Goal: Task Accomplishment & Management: Manage account settings

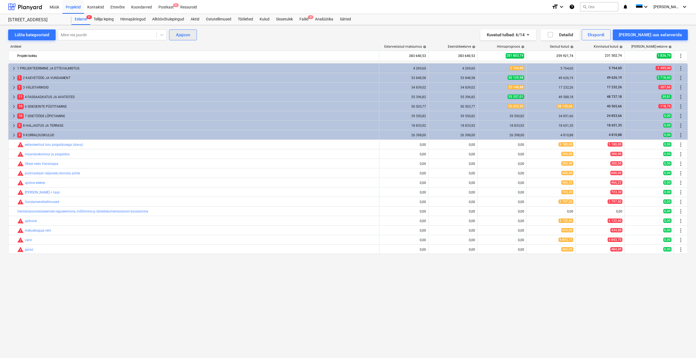
click at [189, 33] on div "Ajajoon" at bounding box center [183, 34] width 14 height 7
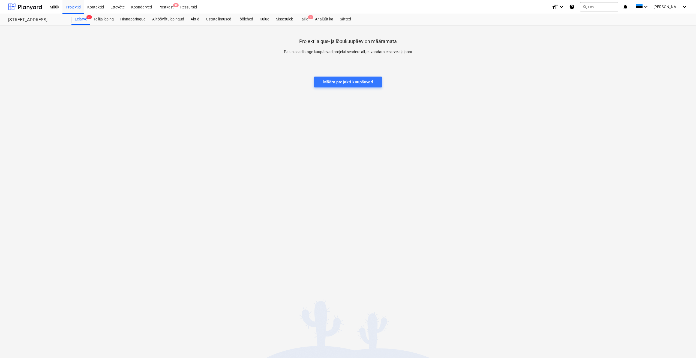
drag, startPoint x: 211, startPoint y: 81, endPoint x: 212, endPoint y: 88, distance: 6.6
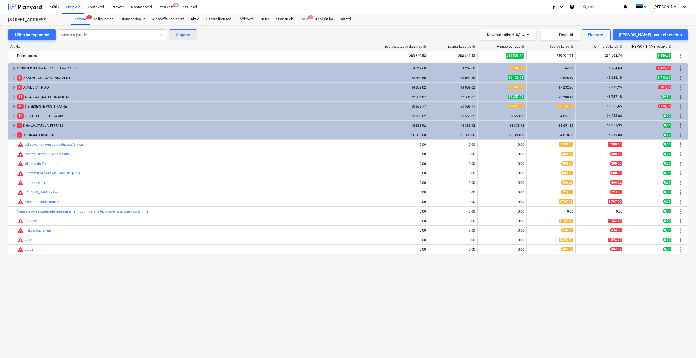
click at [188, 35] on div "Ajajoon" at bounding box center [183, 34] width 14 height 7
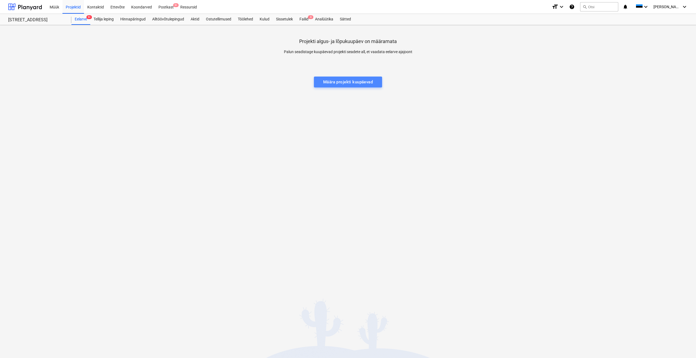
click at [354, 83] on div "Määra projekti kuupäevad" at bounding box center [348, 82] width 50 height 7
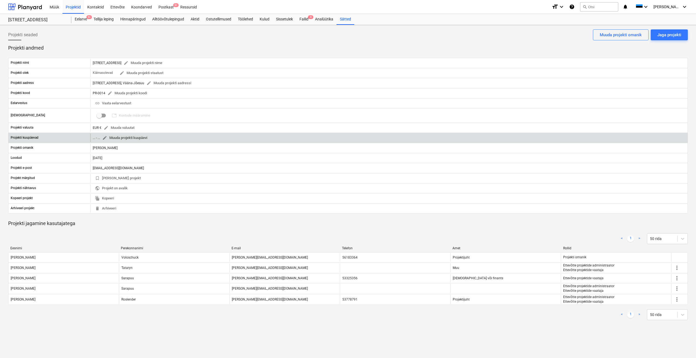
click at [143, 141] on span "edit Muuda projekti kuupäevi" at bounding box center [124, 138] width 45 height 6
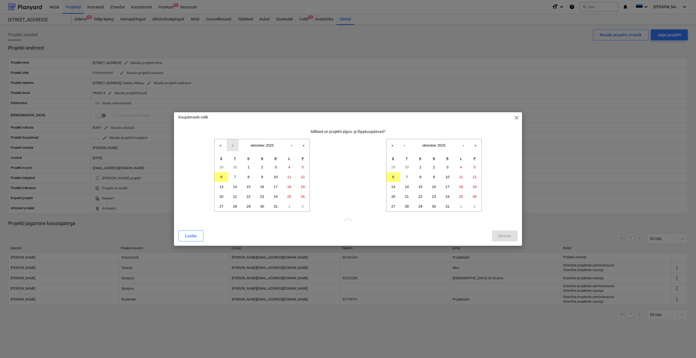
click at [233, 147] on button "‹" at bounding box center [233, 145] width 12 height 12
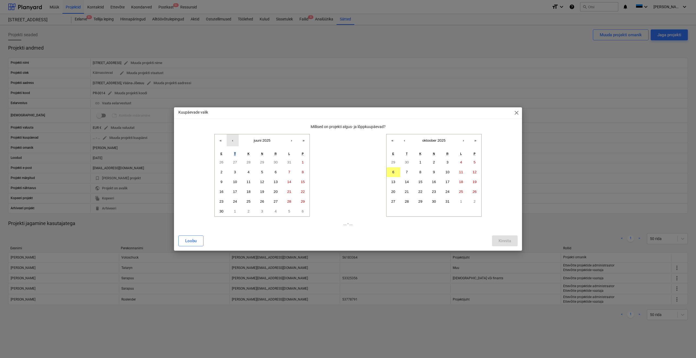
click at [233, 147] on div "« ‹ juuni 2025 › » E T K N R L P 26 27 28 29 30 31 1 2 3 4 5 6 7 8 9 10 11 12 1…" at bounding box center [261, 175] width 95 height 82
drag, startPoint x: 233, startPoint y: 147, endPoint x: 234, endPoint y: 139, distance: 8.2
click at [234, 139] on button "‹" at bounding box center [233, 141] width 12 height 12
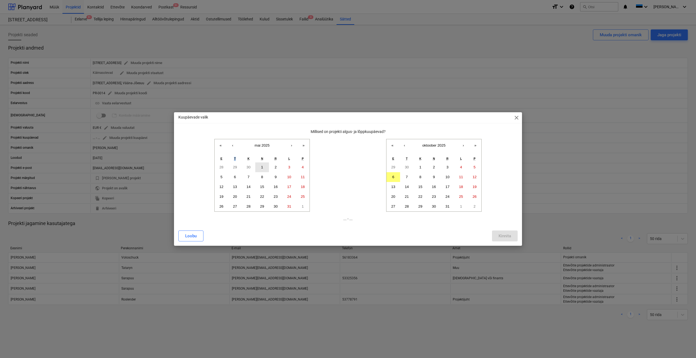
click at [262, 168] on abbr "1" at bounding box center [262, 167] width 2 height 4
click at [463, 147] on button "›" at bounding box center [464, 145] width 12 height 12
click at [406, 147] on button "‹" at bounding box center [405, 145] width 12 height 12
click at [405, 146] on button "‹" at bounding box center [405, 145] width 12 height 12
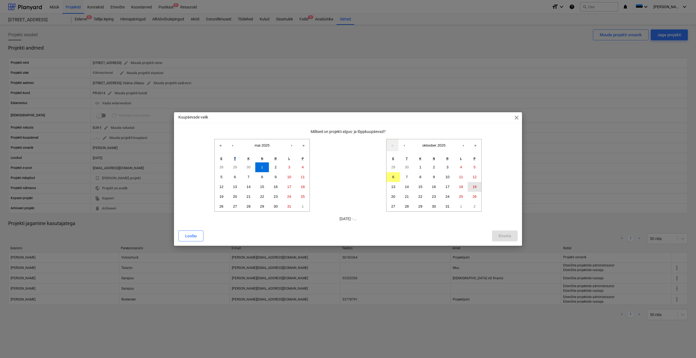
click at [475, 188] on abbr "19" at bounding box center [475, 187] width 4 height 4
drag, startPoint x: 192, startPoint y: 234, endPoint x: 206, endPoint y: 238, distance: 14.6
click at [192, 234] on div "Loobu" at bounding box center [190, 236] width 11 height 7
